Goal: Task Accomplishment & Management: Use online tool/utility

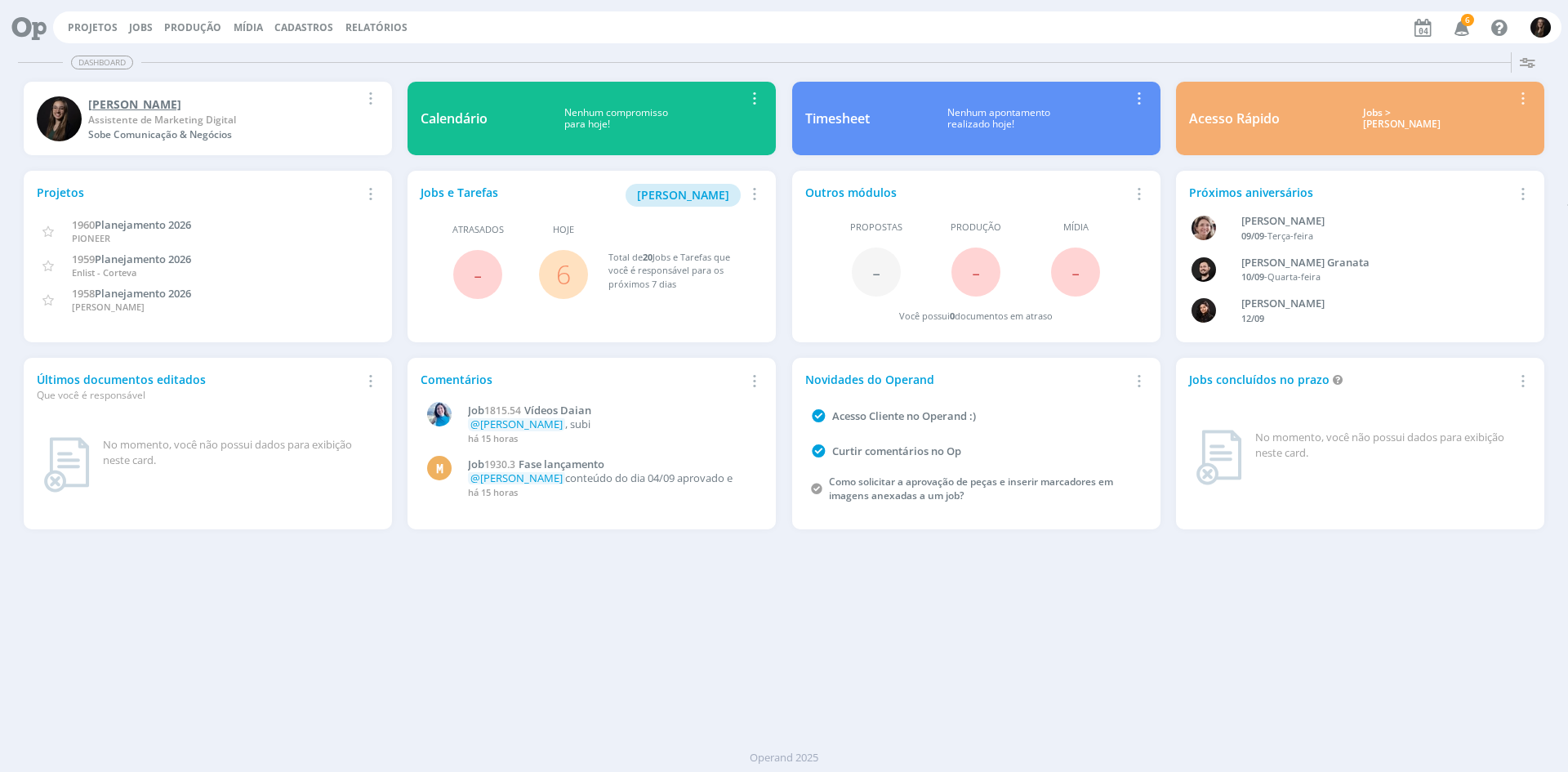
drag, startPoint x: 135, startPoint y: 24, endPoint x: 158, endPoint y: 103, distance: 82.3
click at [135, 24] on link "Jobs" at bounding box center [140, 27] width 24 height 14
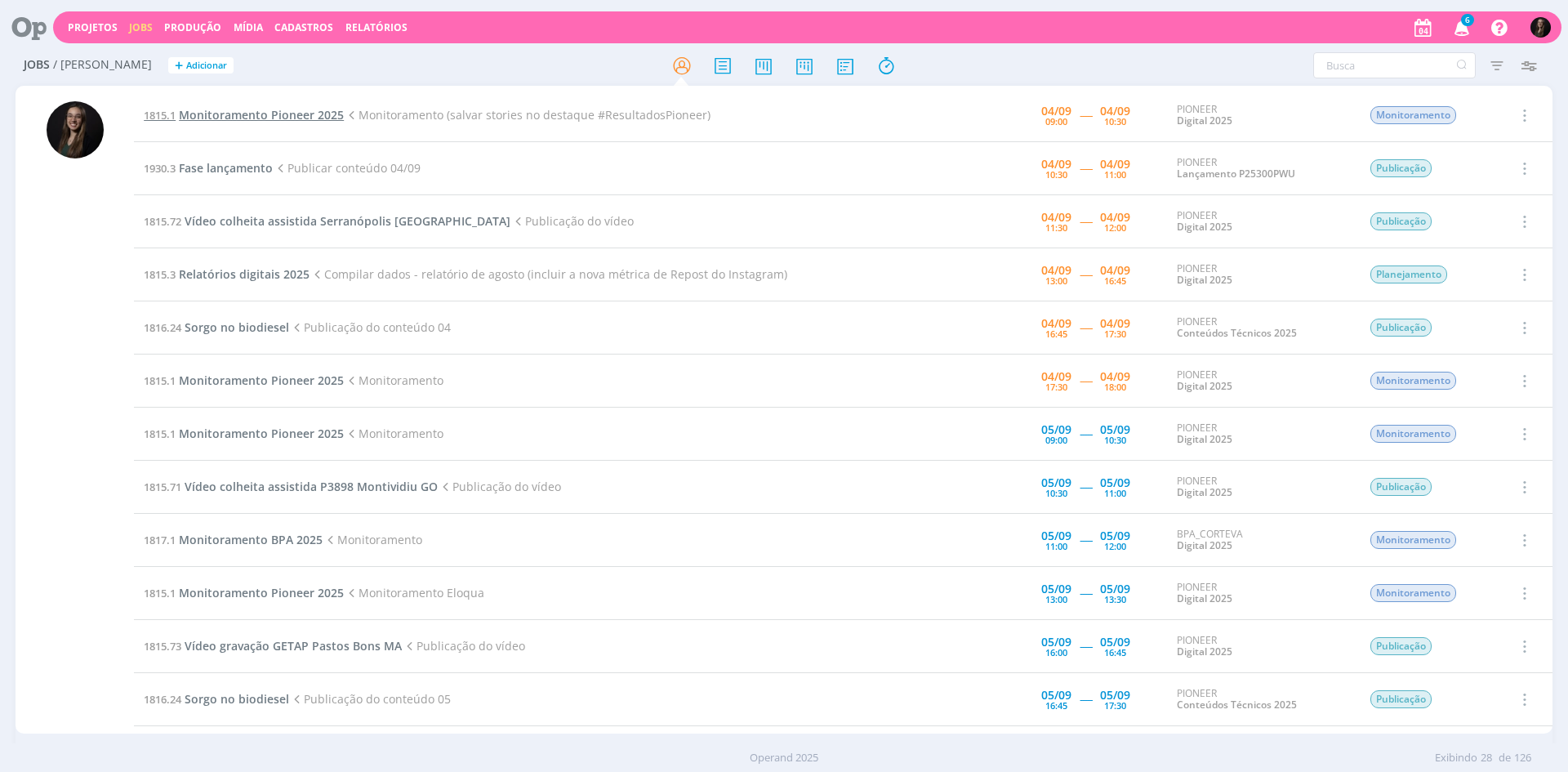
click at [267, 122] on span "Monitoramento Pioneer 2025" at bounding box center [261, 114] width 165 height 15
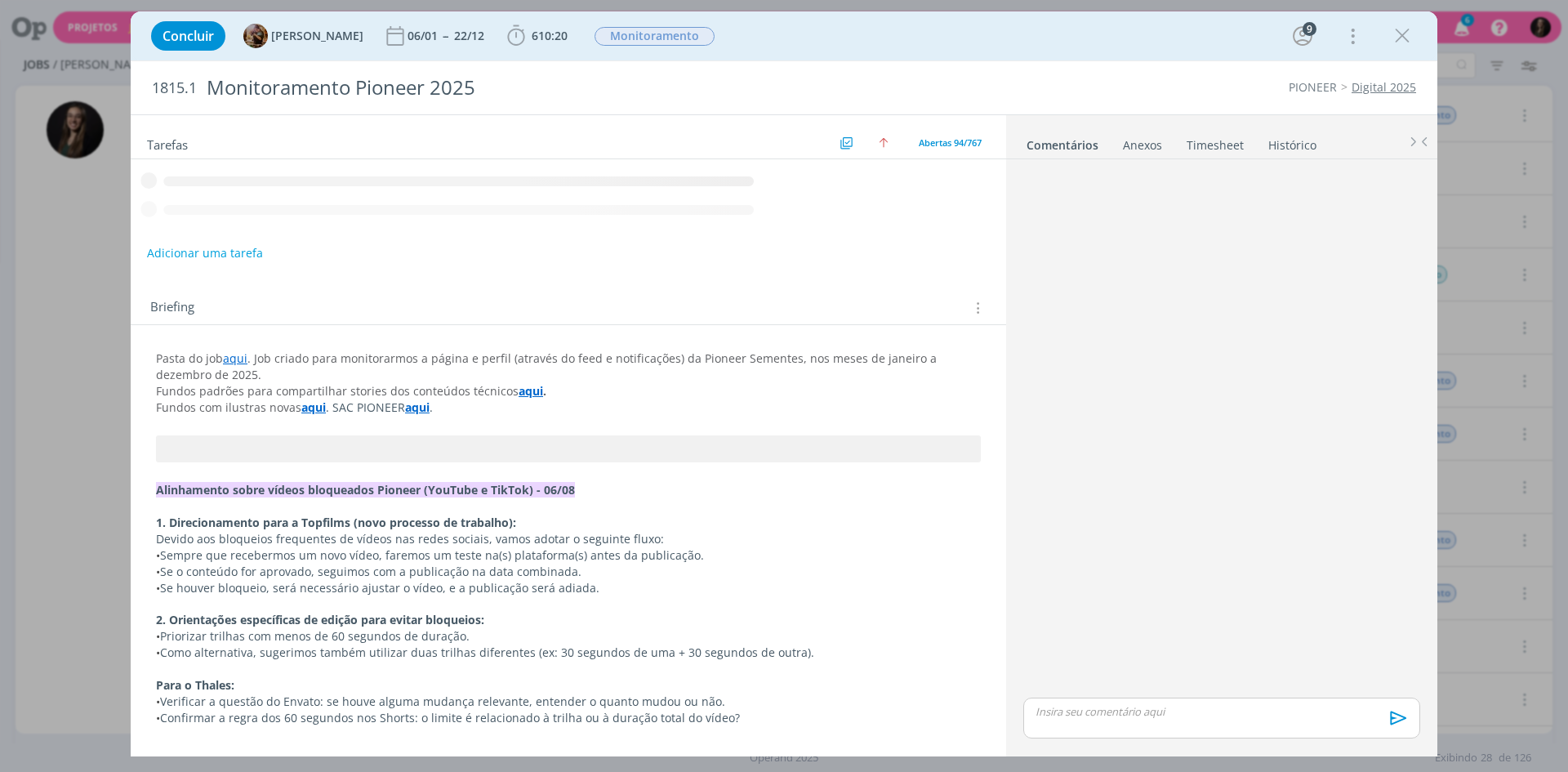
click at [529, 42] on icon "dialog" at bounding box center [517, 36] width 25 height 25
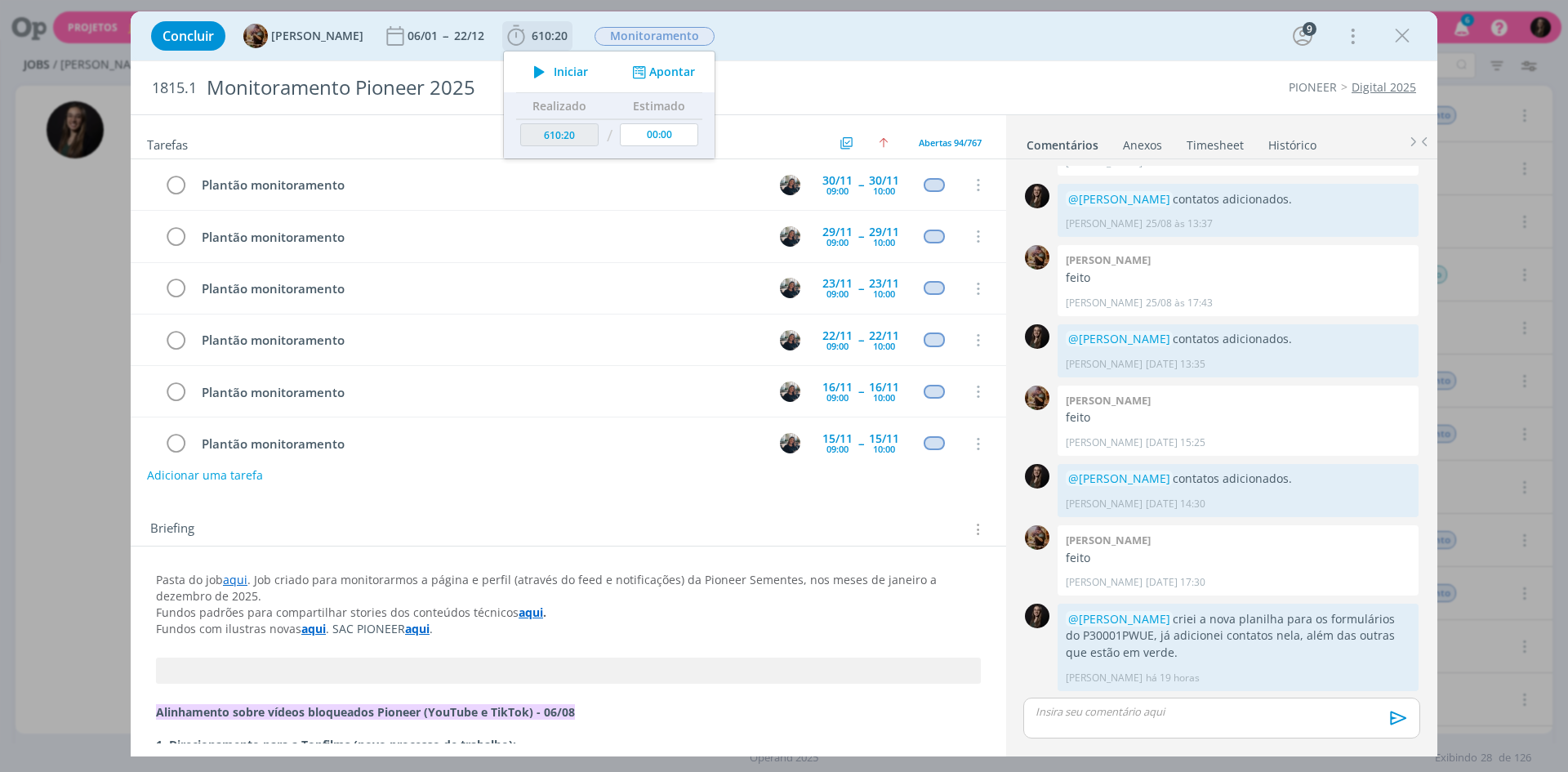
scroll to position [4570, 0]
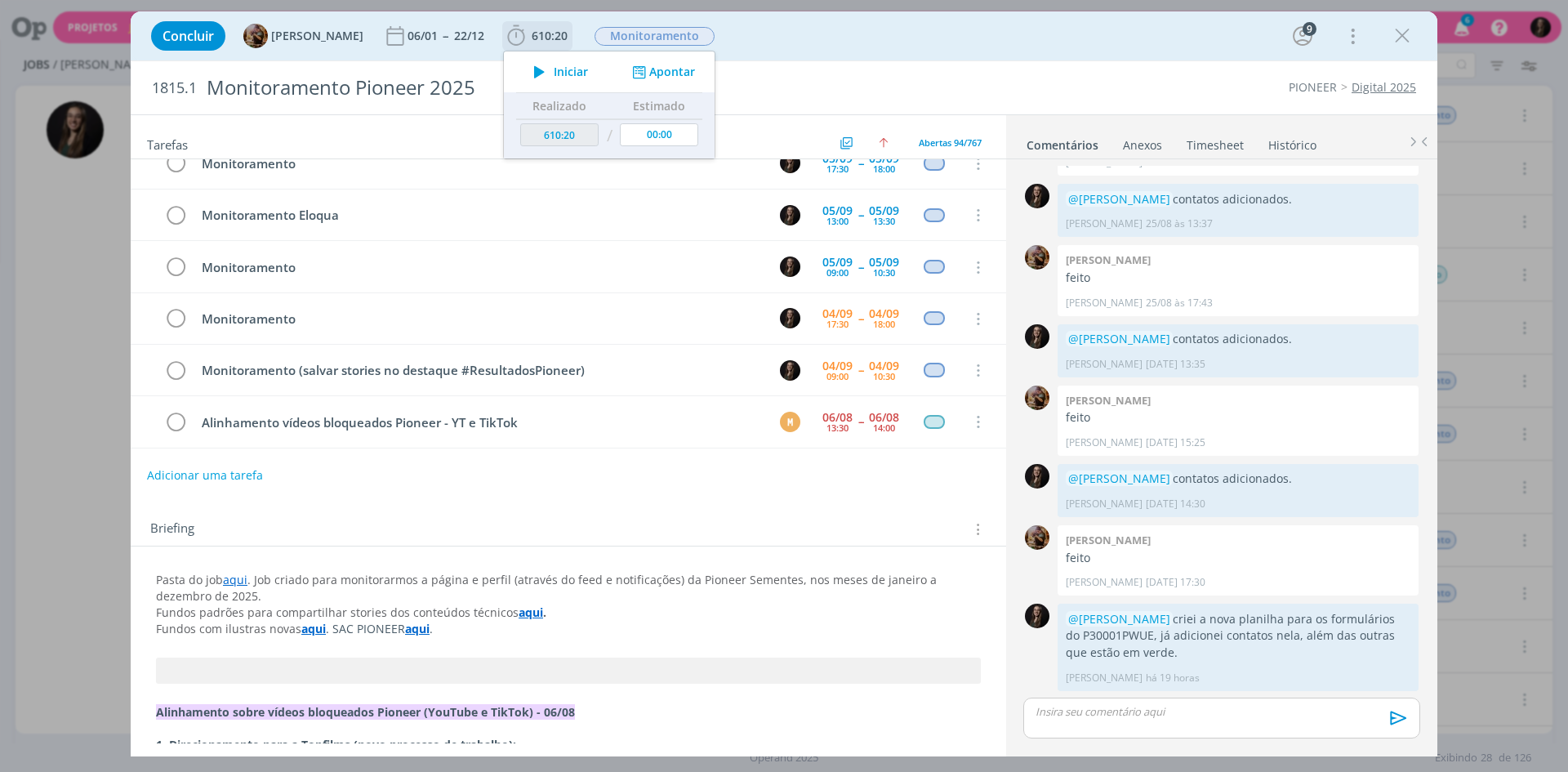
click at [554, 71] on icon "dialog" at bounding box center [539, 72] width 28 height 21
click at [876, 57] on div "Concluir [PERSON_NAME] 06/01 -- 22/12 610:20 Iniciar Apontar Data * [DATE] Hora…" at bounding box center [784, 36] width 1307 height 49
